Goal: Task Accomplishment & Management: Use online tool/utility

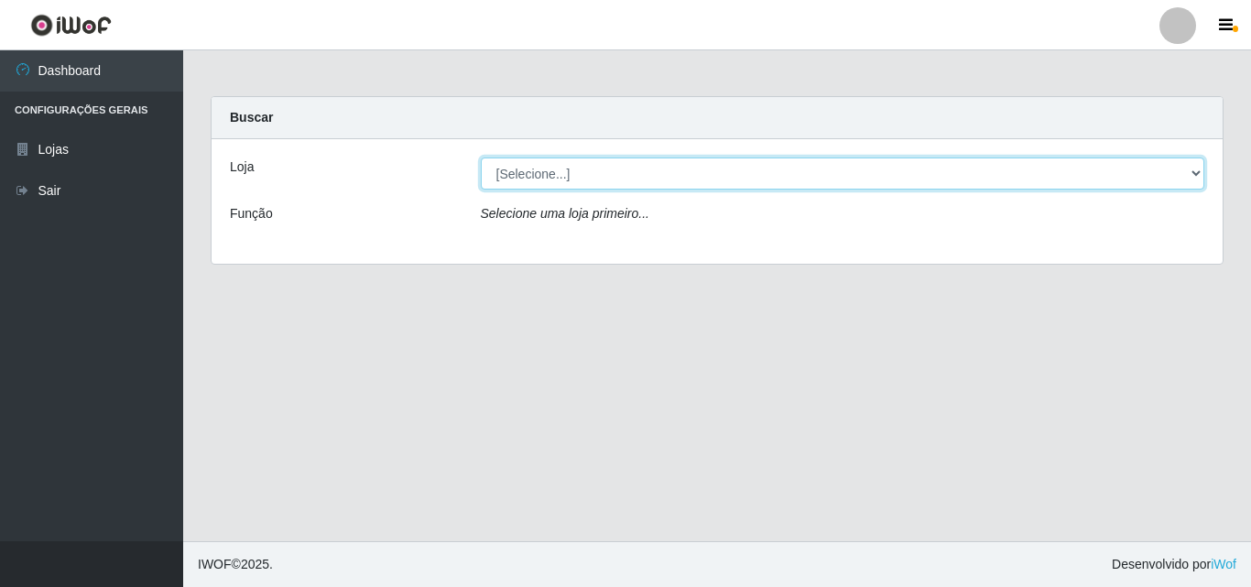
click at [544, 168] on select "[Selecione...] BomQueSó Agreste - Loja 3" at bounding box center [843, 174] width 724 height 32
select select "215"
click at [481, 158] on select "[Selecione...] BomQueSó Agreste - Loja 3" at bounding box center [843, 174] width 724 height 32
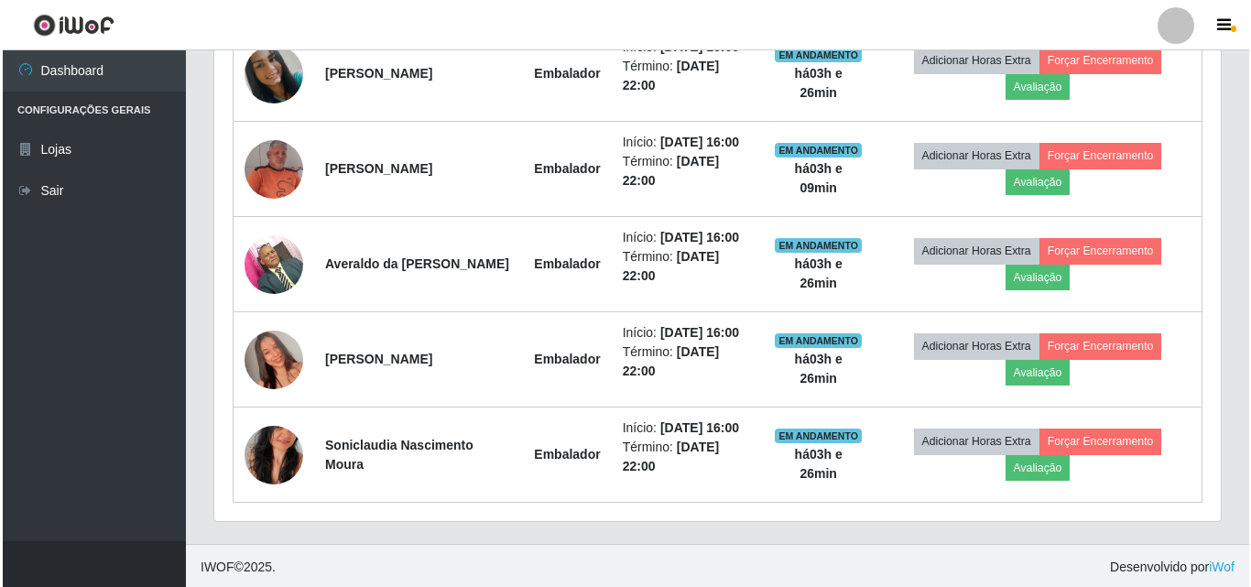
scroll to position [779, 0]
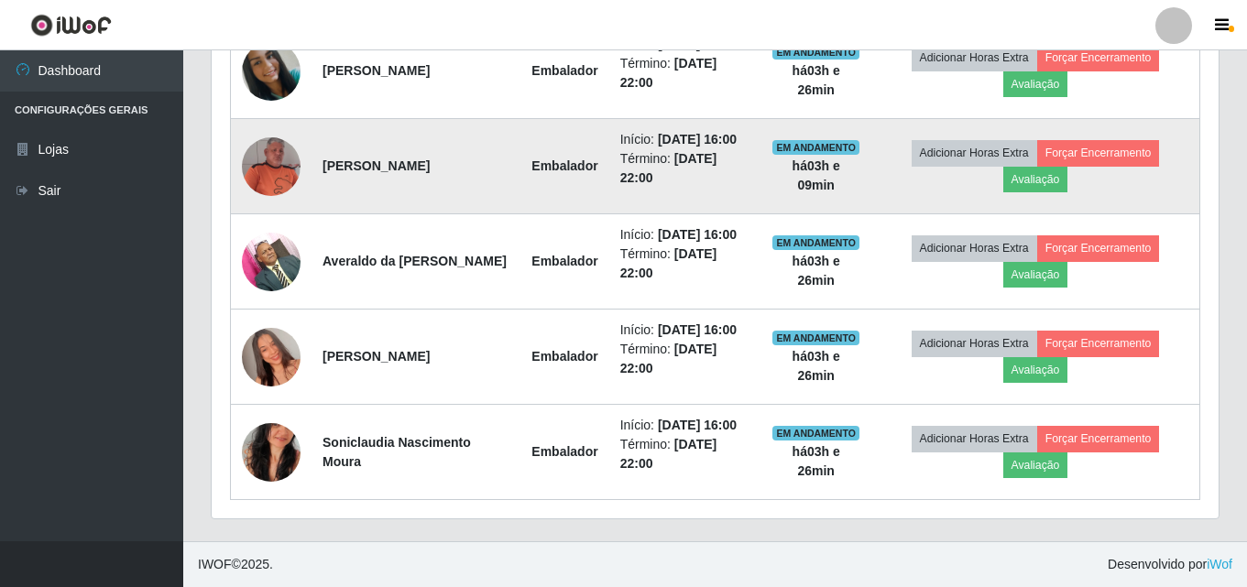
click at [272, 155] on img at bounding box center [271, 166] width 59 height 59
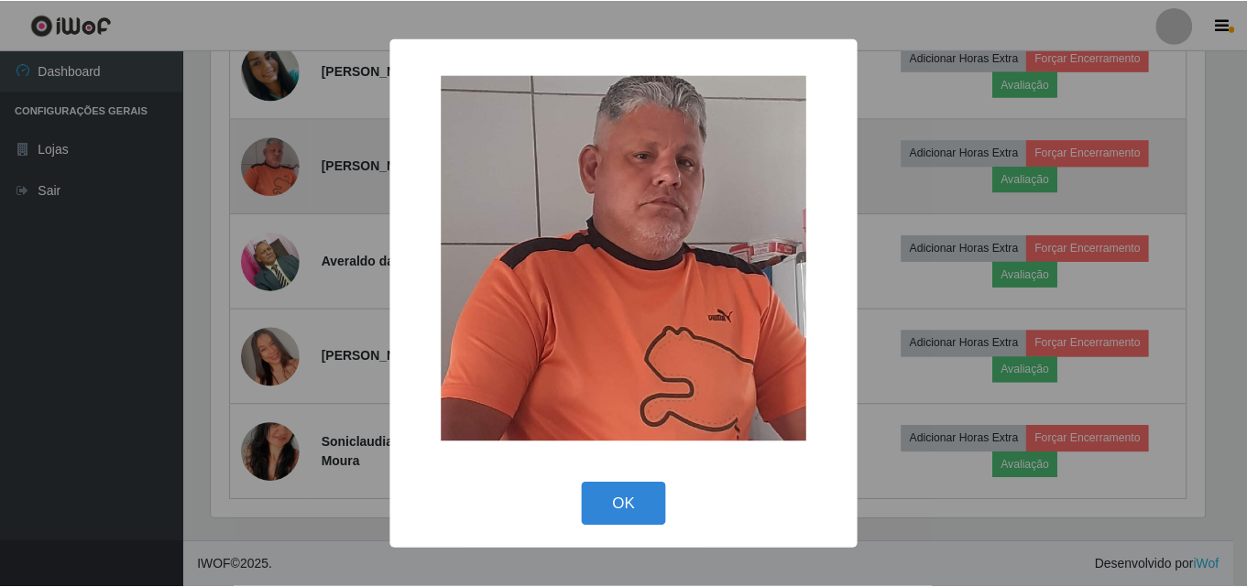
scroll to position [380, 997]
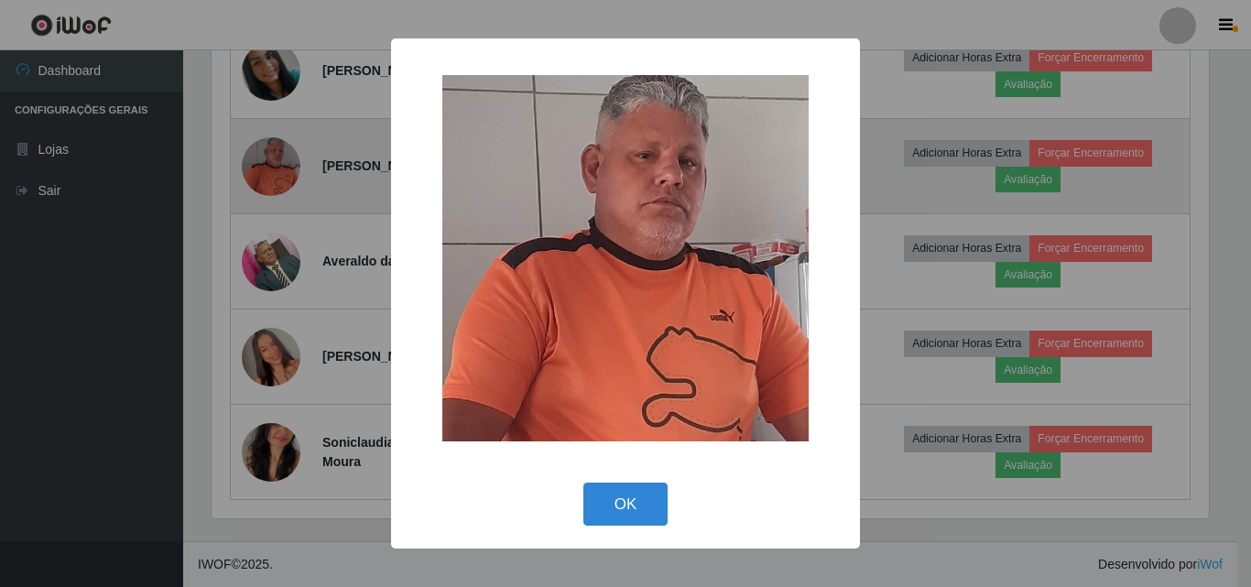
click at [272, 155] on div "× OK Cancel" at bounding box center [625, 293] width 1251 height 587
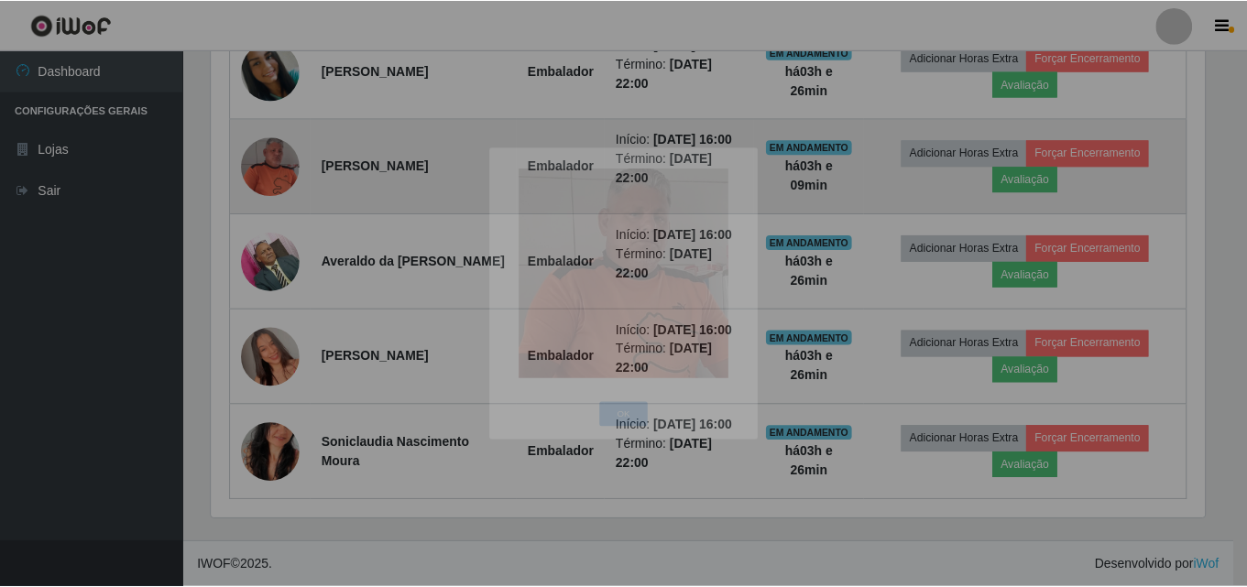
scroll to position [380, 1007]
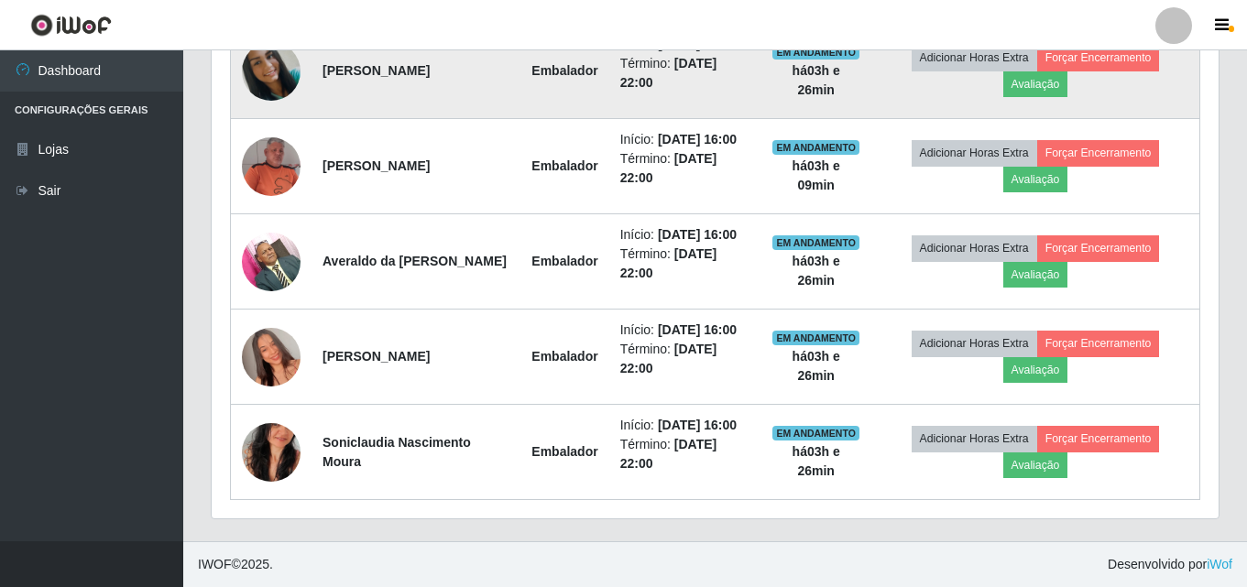
click at [281, 76] on img at bounding box center [271, 71] width 59 height 59
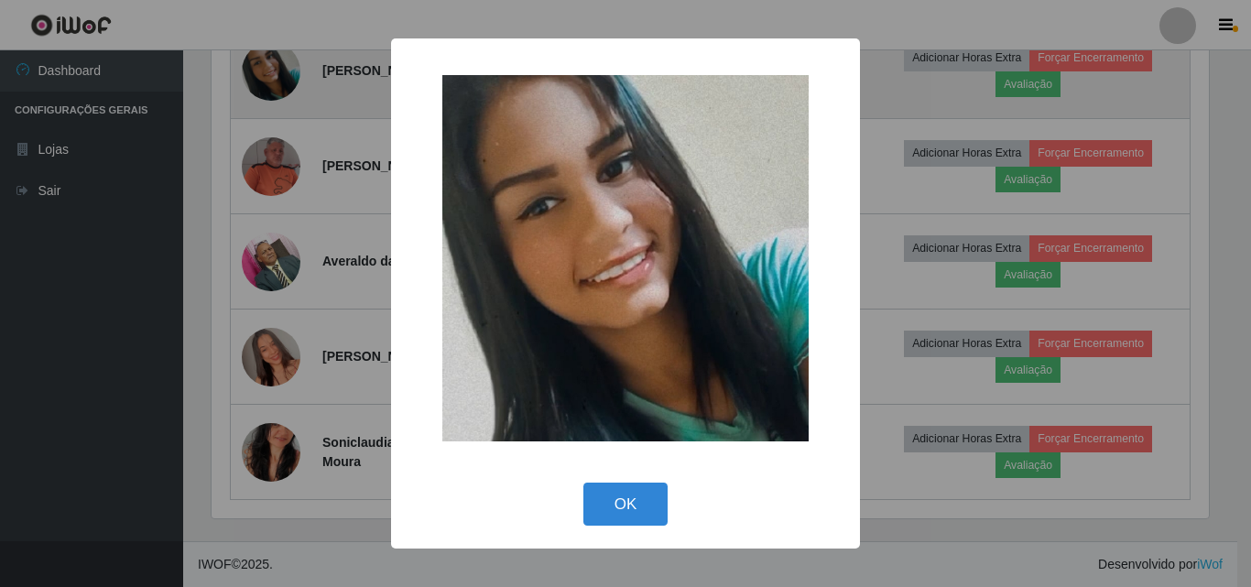
click at [281, 76] on div "× OK Cancel" at bounding box center [625, 293] width 1251 height 587
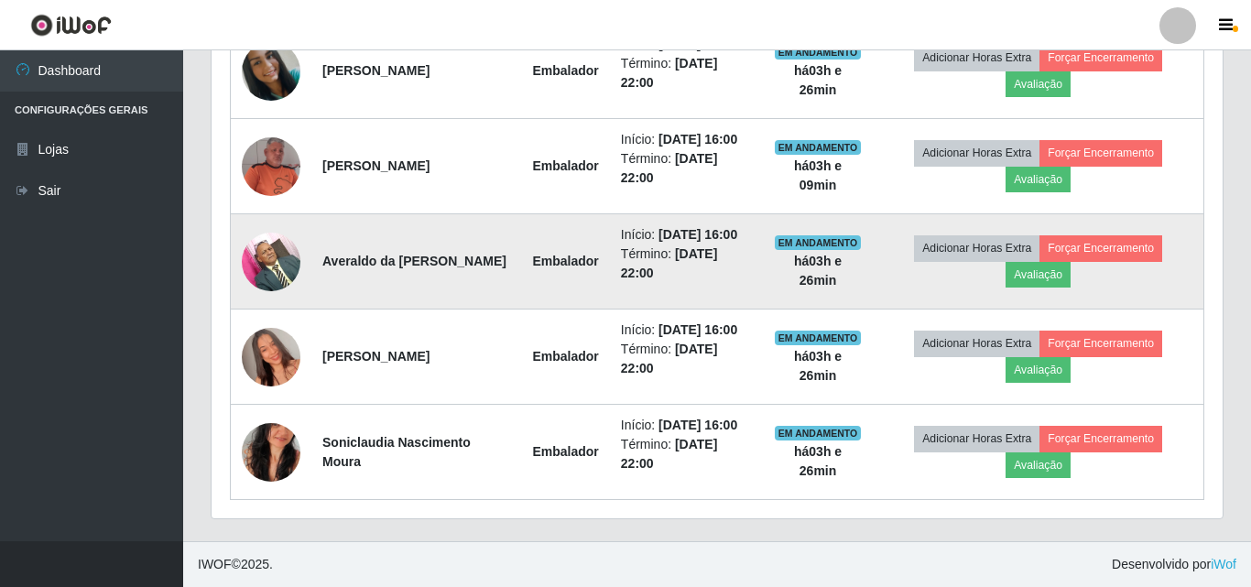
scroll to position [380, 1007]
click at [279, 257] on img at bounding box center [271, 262] width 59 height 78
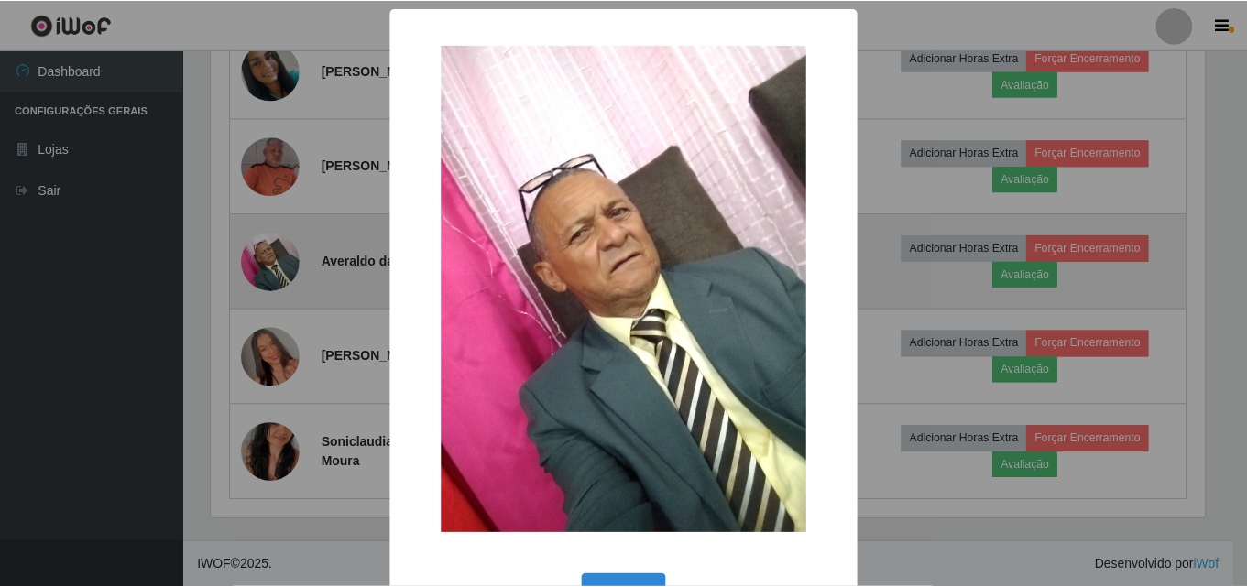
scroll to position [380, 997]
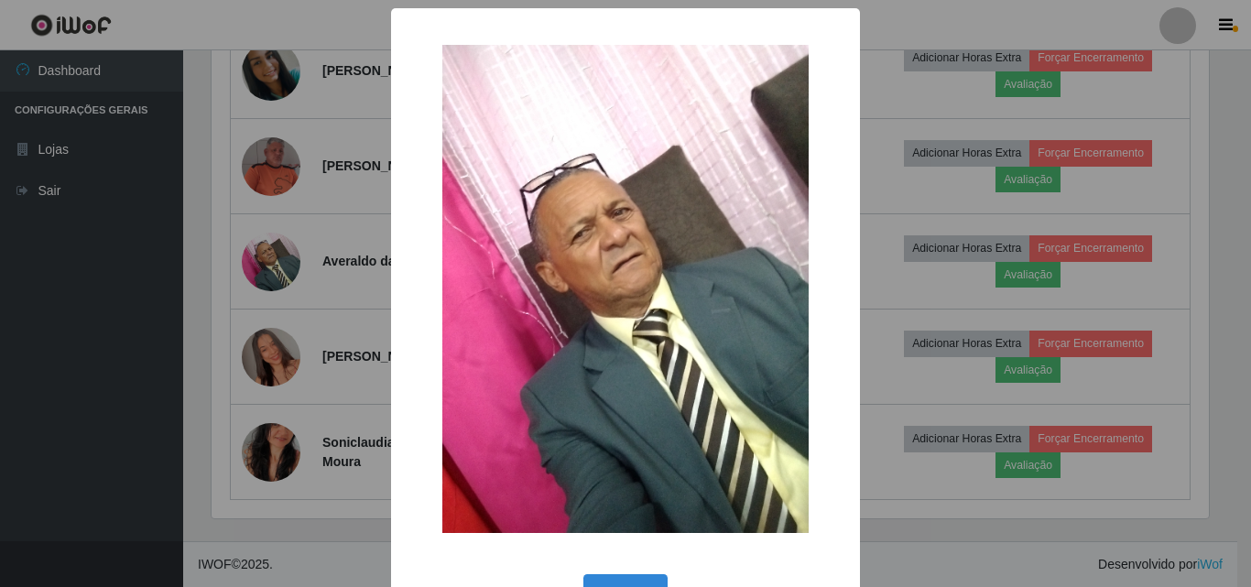
drag, startPoint x: 269, startPoint y: 275, endPoint x: 270, endPoint y: 300, distance: 25.7
click at [269, 278] on div "× OK Cancel" at bounding box center [625, 293] width 1251 height 587
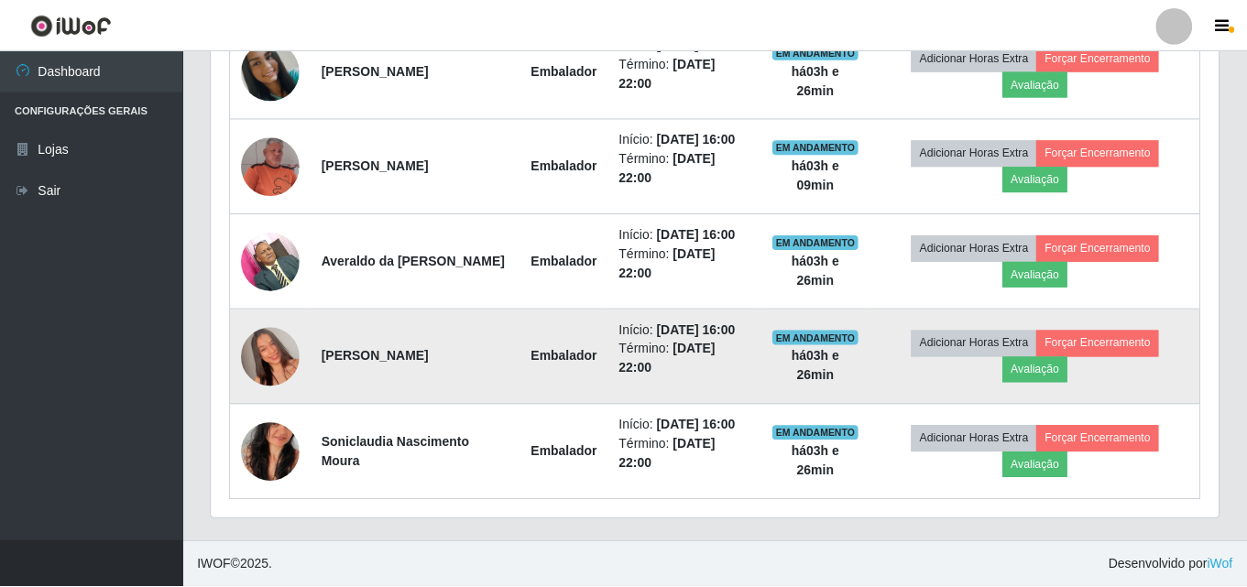
scroll to position [380, 1007]
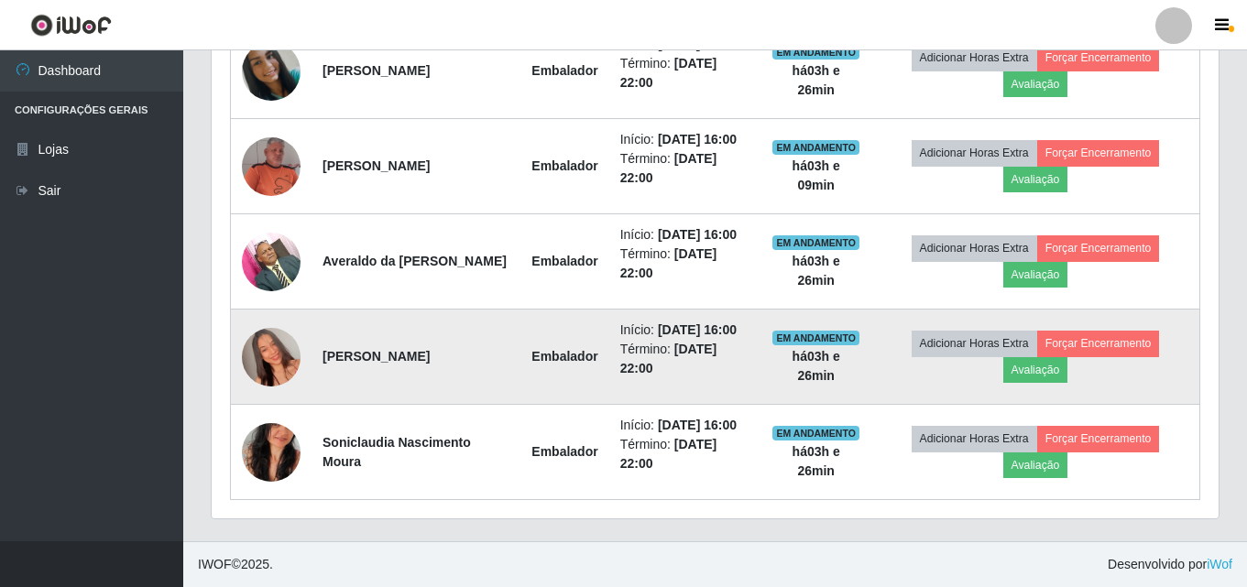
click at [273, 345] on img at bounding box center [271, 357] width 59 height 104
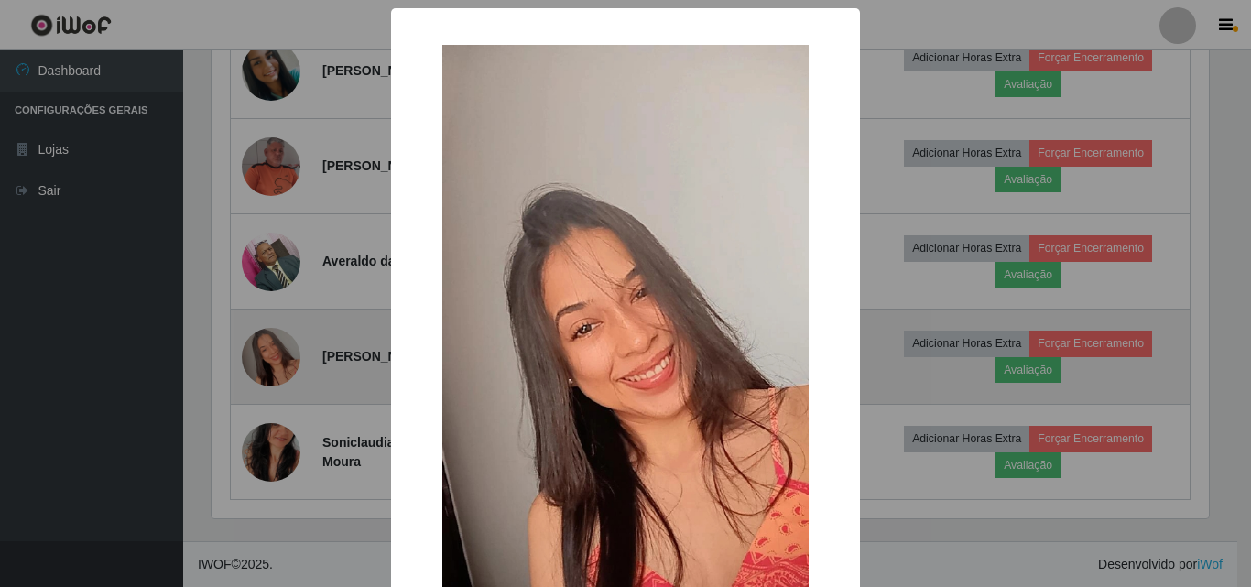
click at [273, 345] on div "× OK Cancel" at bounding box center [625, 293] width 1251 height 587
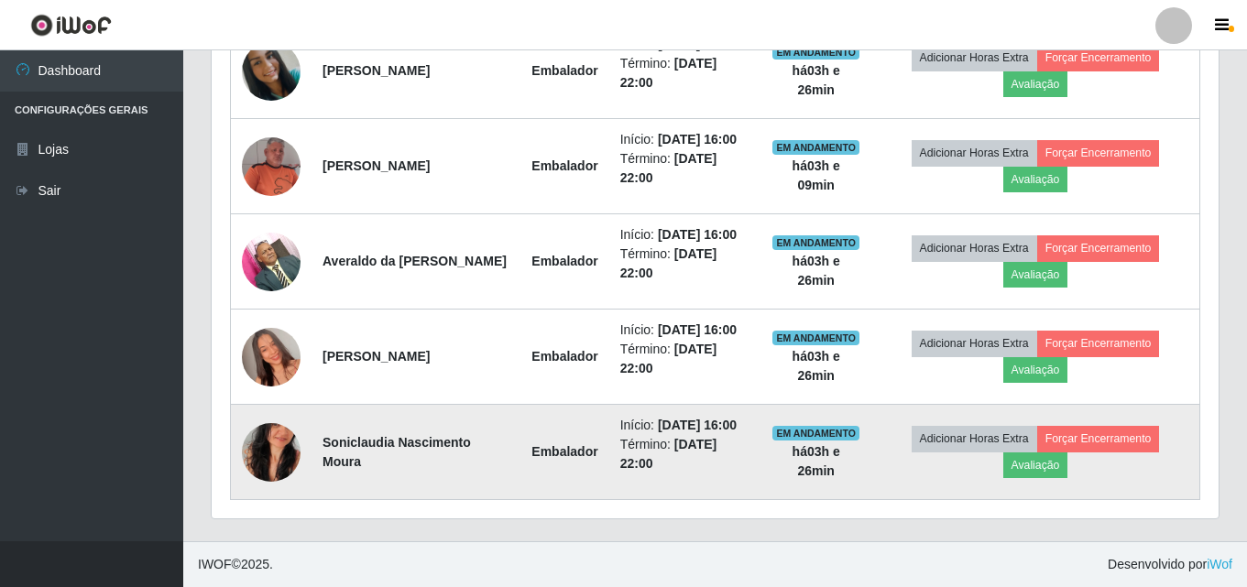
scroll to position [380, 1007]
click at [275, 455] on img at bounding box center [271, 452] width 59 height 104
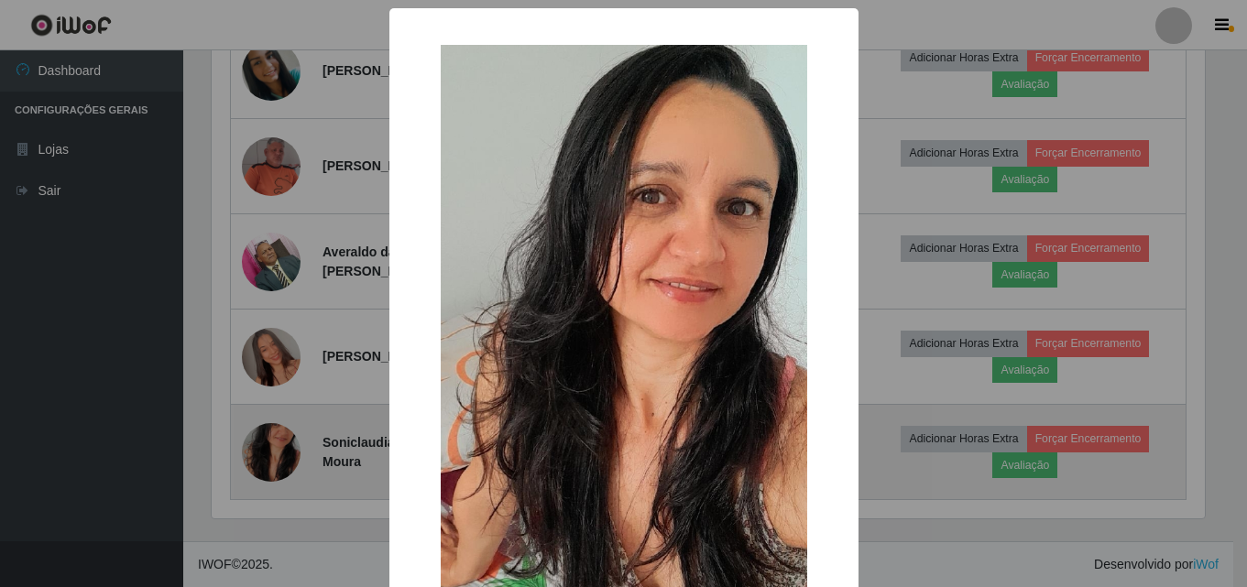
scroll to position [380, 997]
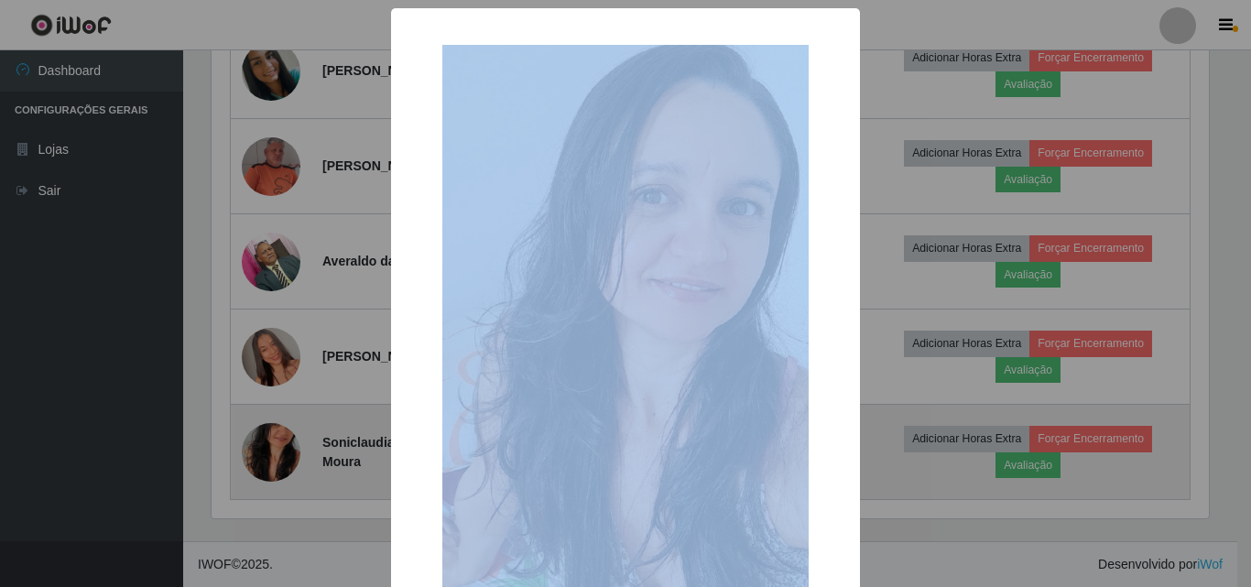
click at [275, 455] on div "× OK Cancel" at bounding box center [625, 293] width 1251 height 587
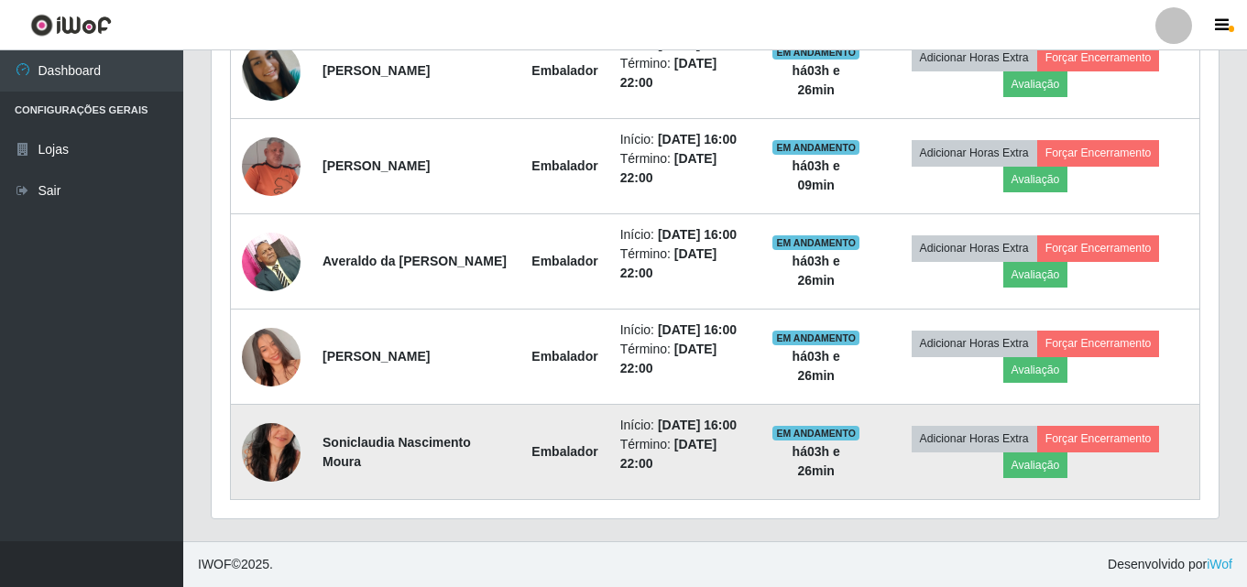
scroll to position [380, 1007]
